Goal: Navigation & Orientation: Go to known website

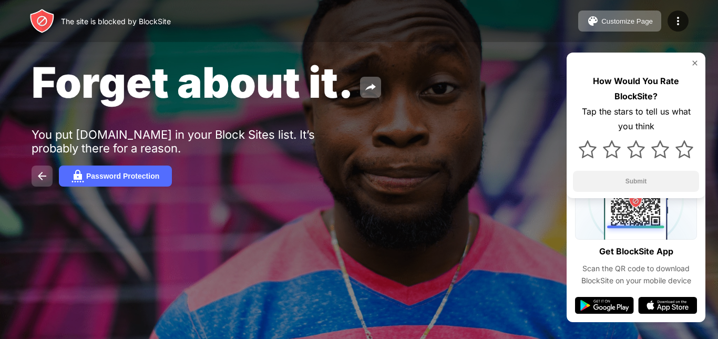
click at [45, 177] on img at bounding box center [42, 176] width 13 height 13
